Goal: Information Seeking & Learning: Find specific fact

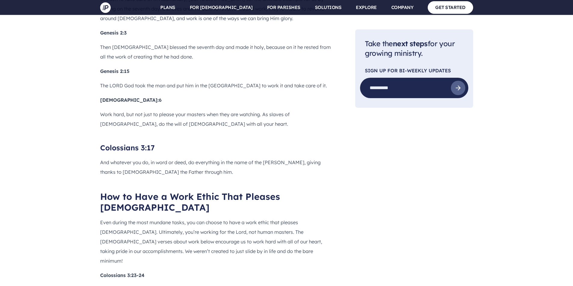
scroll to position [709, 0]
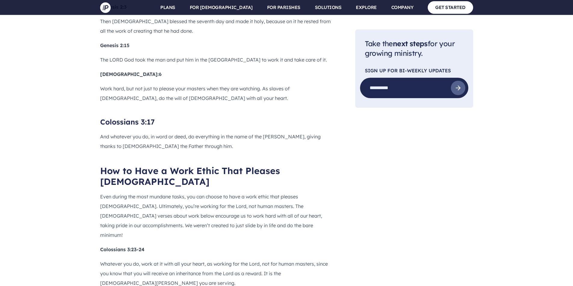
click at [100, 84] on p "Work hard, but not just to please your masters when they are watching. As slave…" at bounding box center [218, 93] width 236 height 19
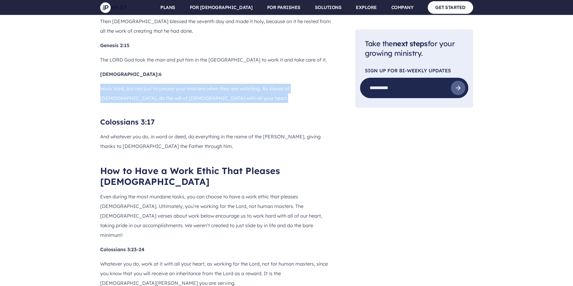
drag, startPoint x: 101, startPoint y: 45, endPoint x: 214, endPoint y: 55, distance: 113.4
click at [214, 84] on p "Work hard, but not just to please your masters when they are watching. As slave…" at bounding box center [218, 93] width 236 height 19
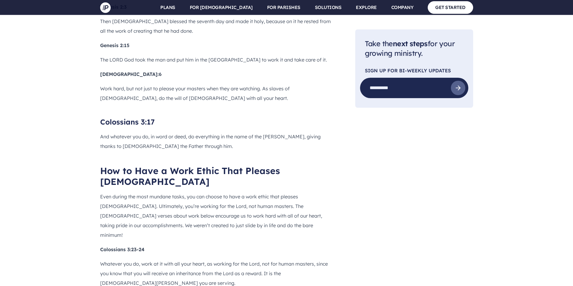
click at [132, 71] on b "[DEMOGRAPHIC_DATA]:6" at bounding box center [130, 74] width 61 height 6
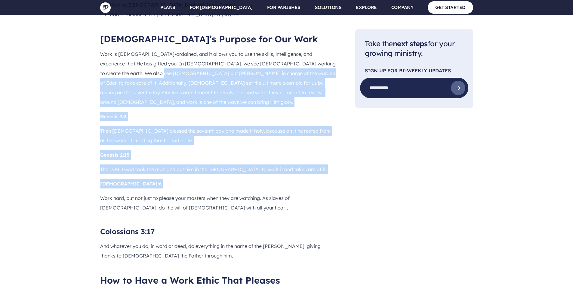
drag, startPoint x: 132, startPoint y: 30, endPoint x: 119, endPoint y: 33, distance: 13.6
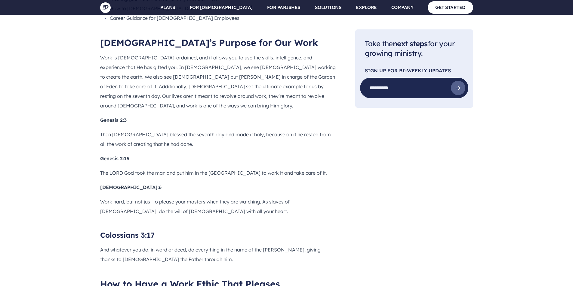
drag, startPoint x: 134, startPoint y: 145, endPoint x: 122, endPoint y: 145, distance: 12.0
click at [133, 183] on p "[DEMOGRAPHIC_DATA]:6" at bounding box center [218, 188] width 236 height 10
drag, startPoint x: 122, startPoint y: 145, endPoint x: 108, endPoint y: 147, distance: 13.9
click at [108, 183] on p "[DEMOGRAPHIC_DATA]:6" at bounding box center [218, 188] width 236 height 10
copy div "[DEMOGRAPHIC_DATA]:6"
